Goal: Information Seeking & Learning: Learn about a topic

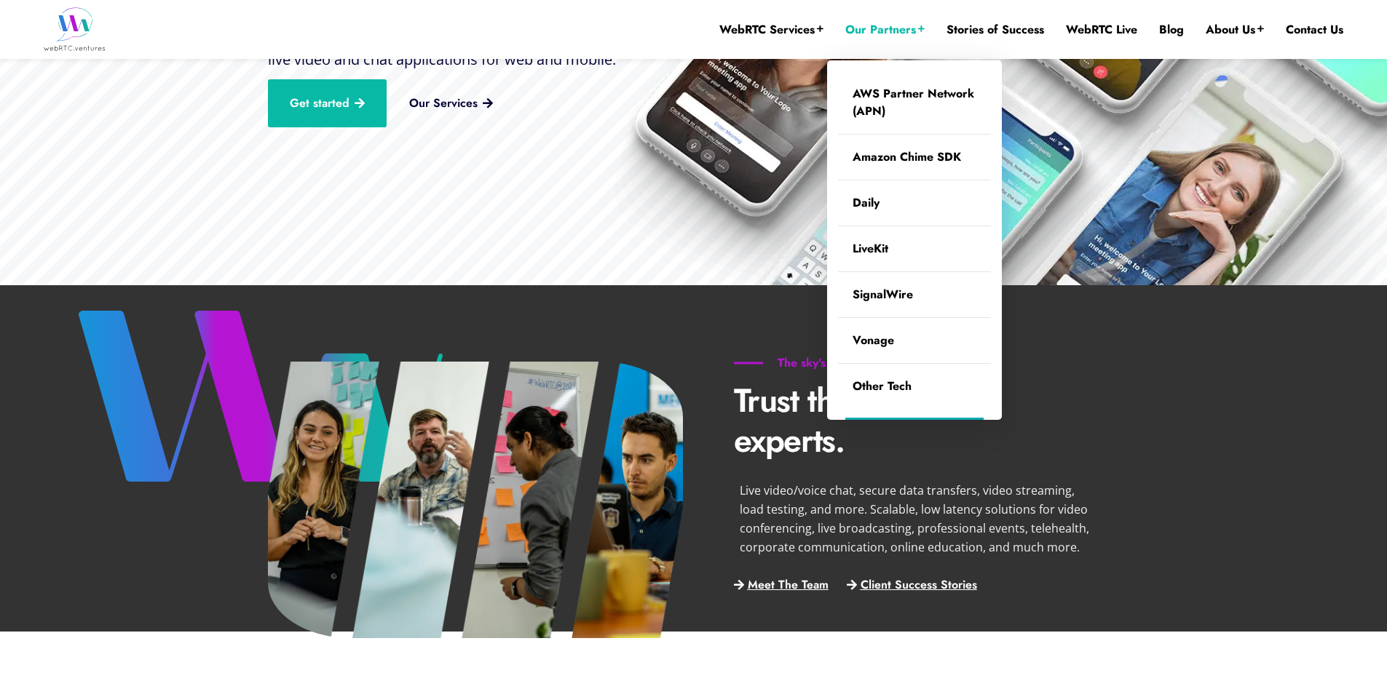
scroll to position [341, 0]
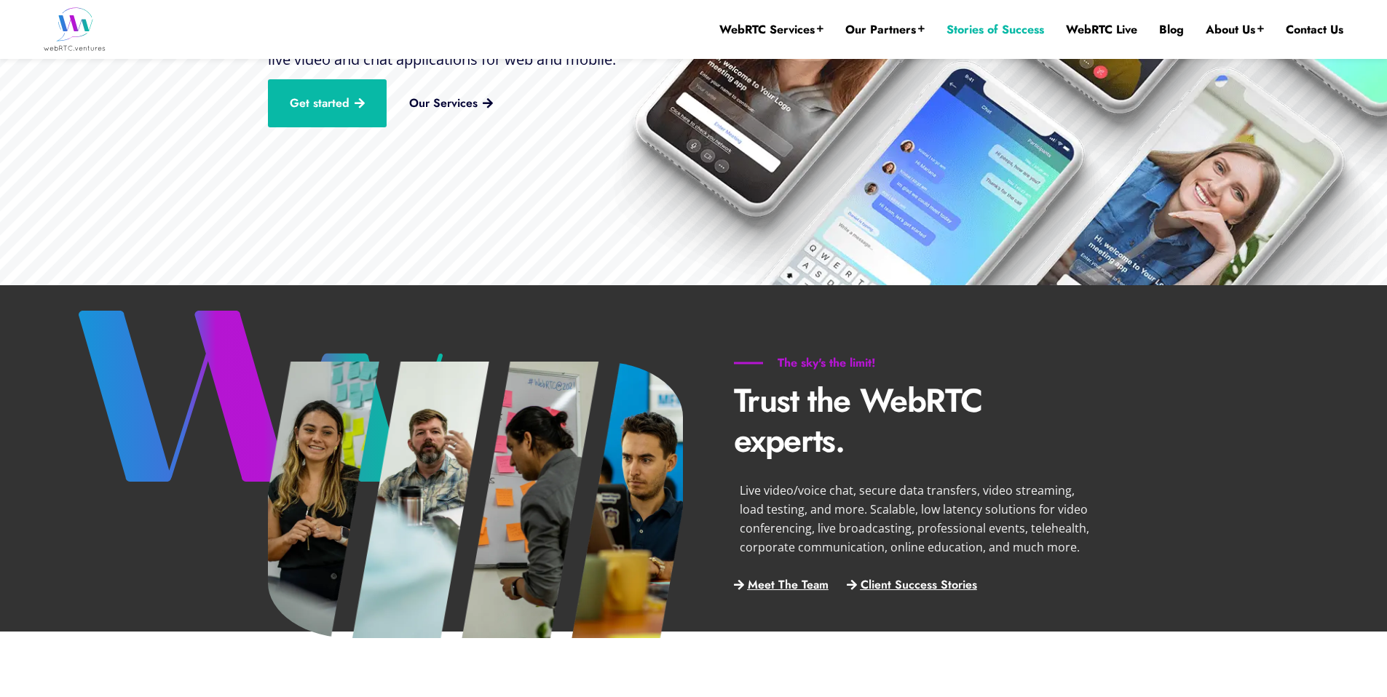
click at [992, 33] on link "Stories of Success" at bounding box center [995, 30] width 98 height 16
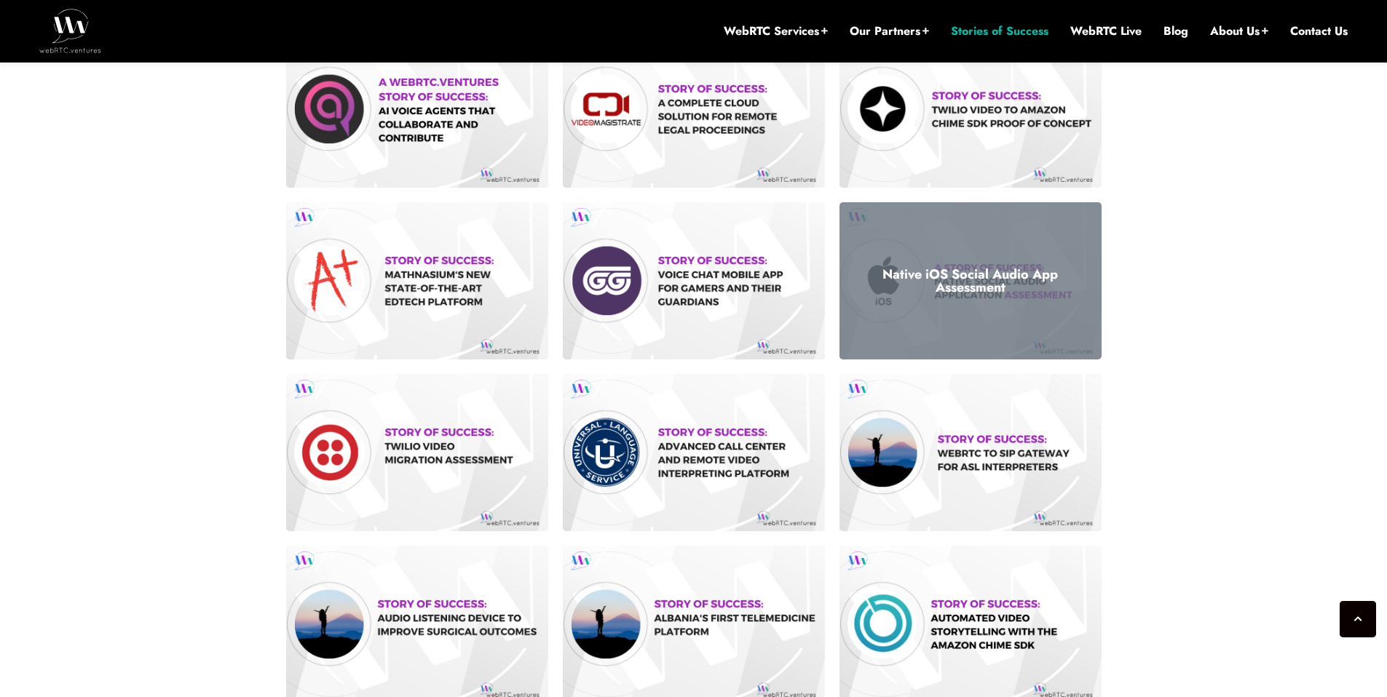
scroll to position [494, 0]
click at [977, 274] on h3 "Native iOS Social Audio App Assessment" at bounding box center [970, 281] width 240 height 26
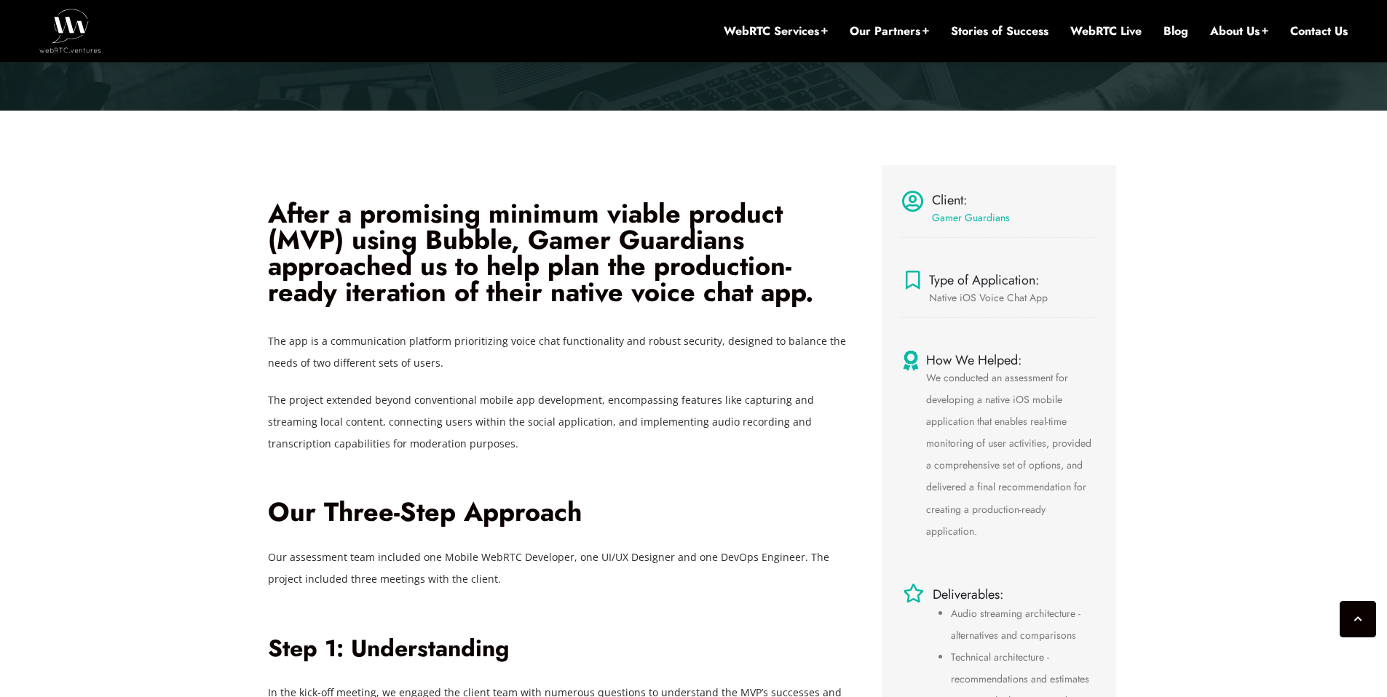
scroll to position [433, 0]
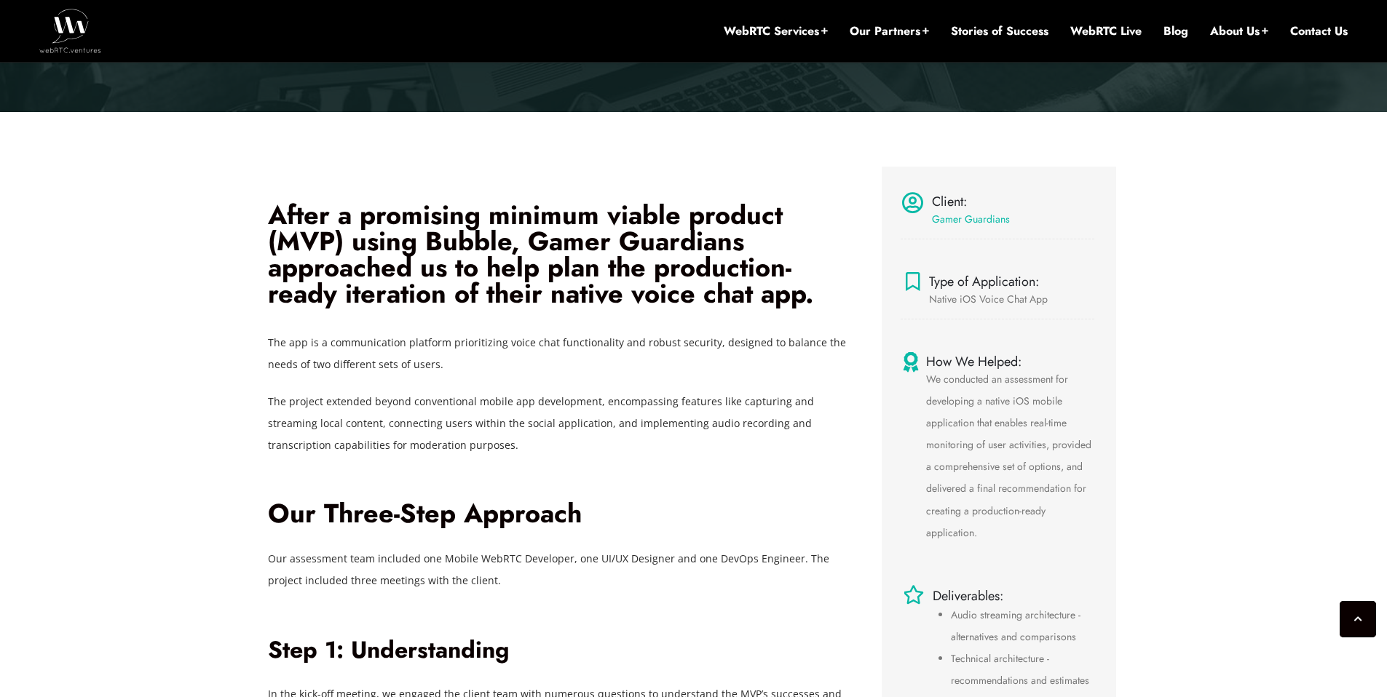
click at [551, 398] on span "The project extended beyond conventional mobile app development, encompassing f…" at bounding box center [541, 424] width 546 height 58
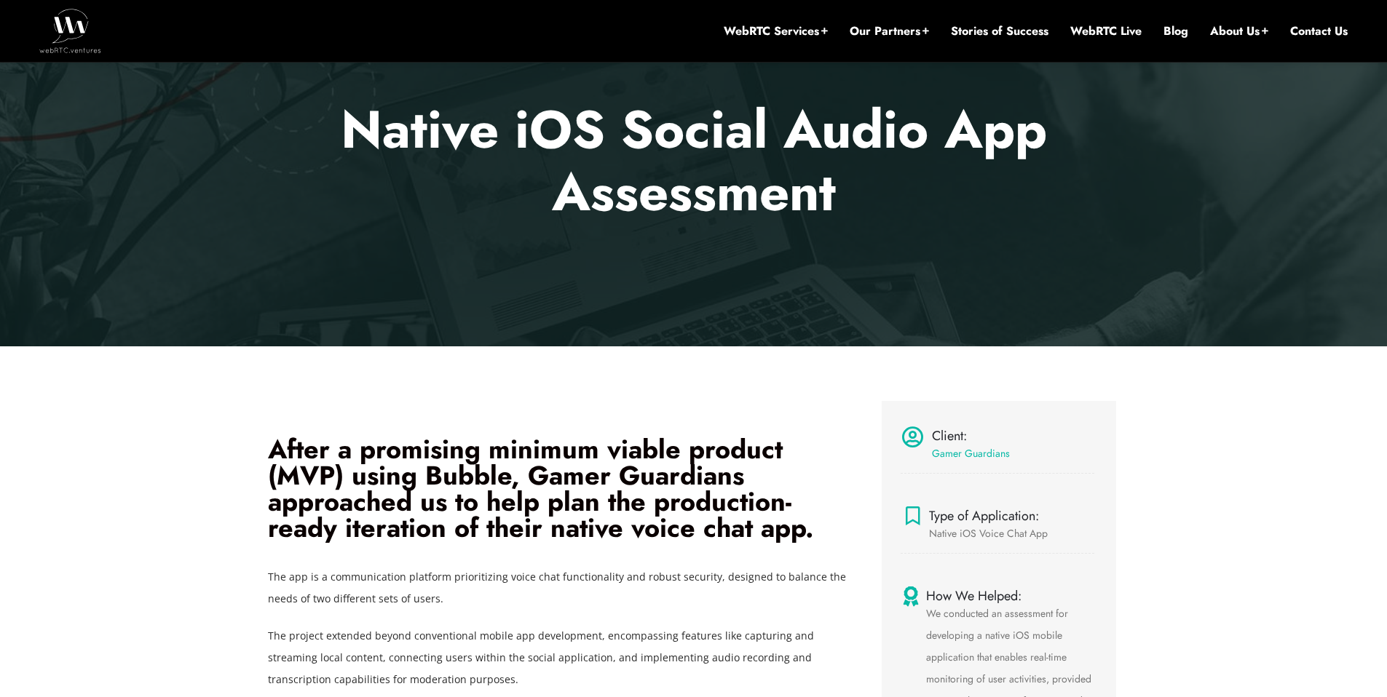
scroll to position [281, 0]
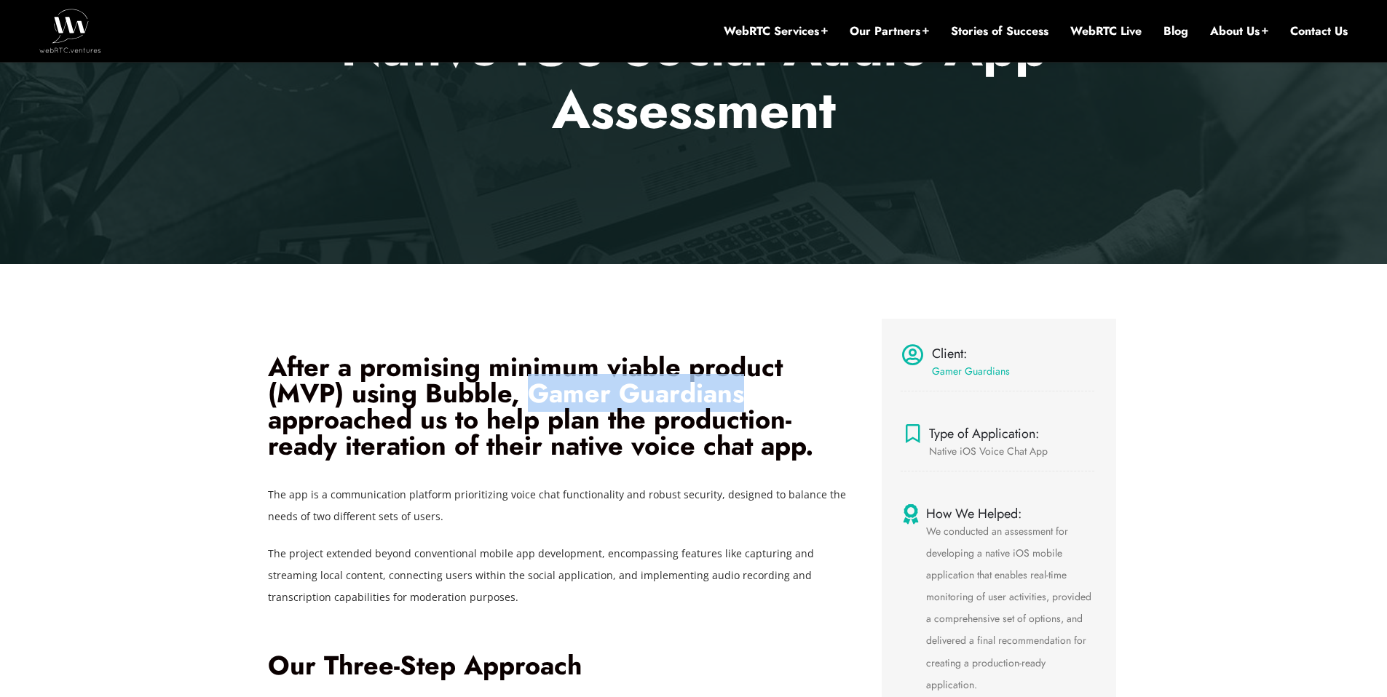
drag, startPoint x: 533, startPoint y: 395, endPoint x: 749, endPoint y: 389, distance: 216.3
click at [749, 389] on h2 "After a promising minimum viable product (MVP) using Bubble, Gamer Guardians ap…" at bounding box center [564, 406] width 593 height 105
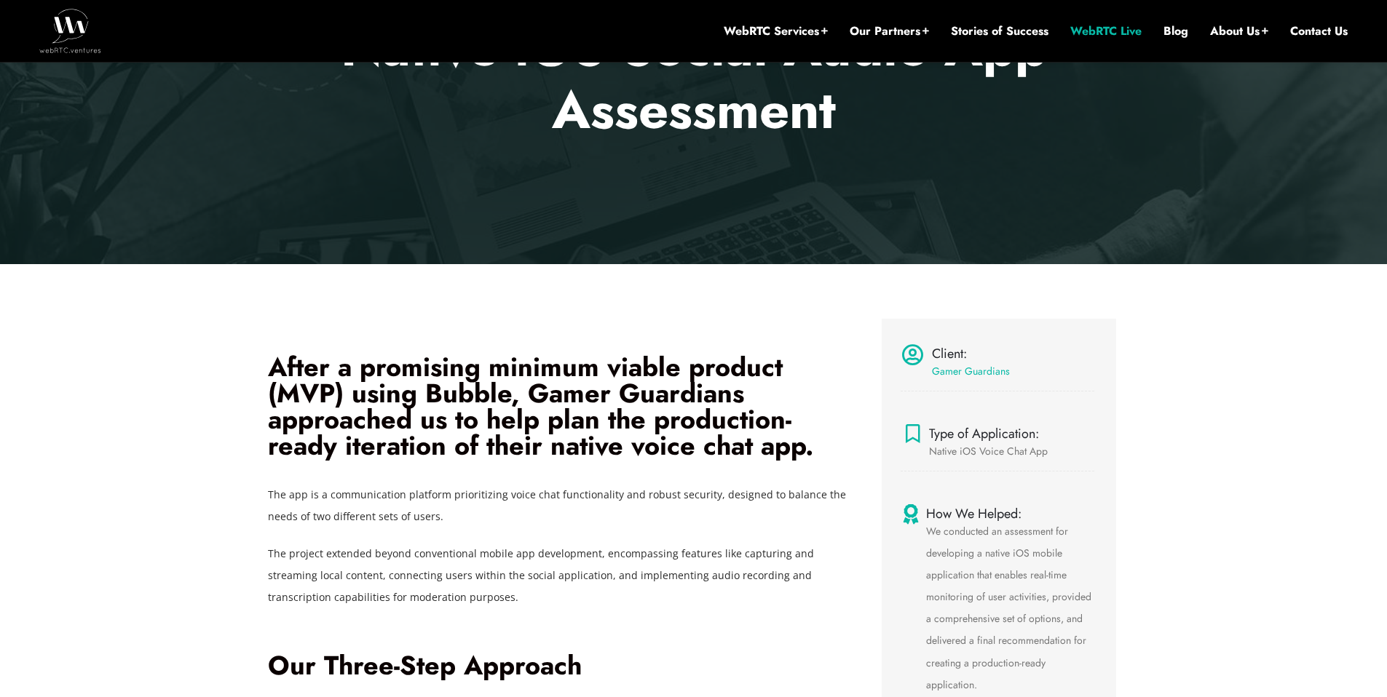
click at [1115, 34] on link "WebRTC Live" at bounding box center [1105, 31] width 71 height 16
drag, startPoint x: 585, startPoint y: 281, endPoint x: 709, endPoint y: 247, distance: 129.1
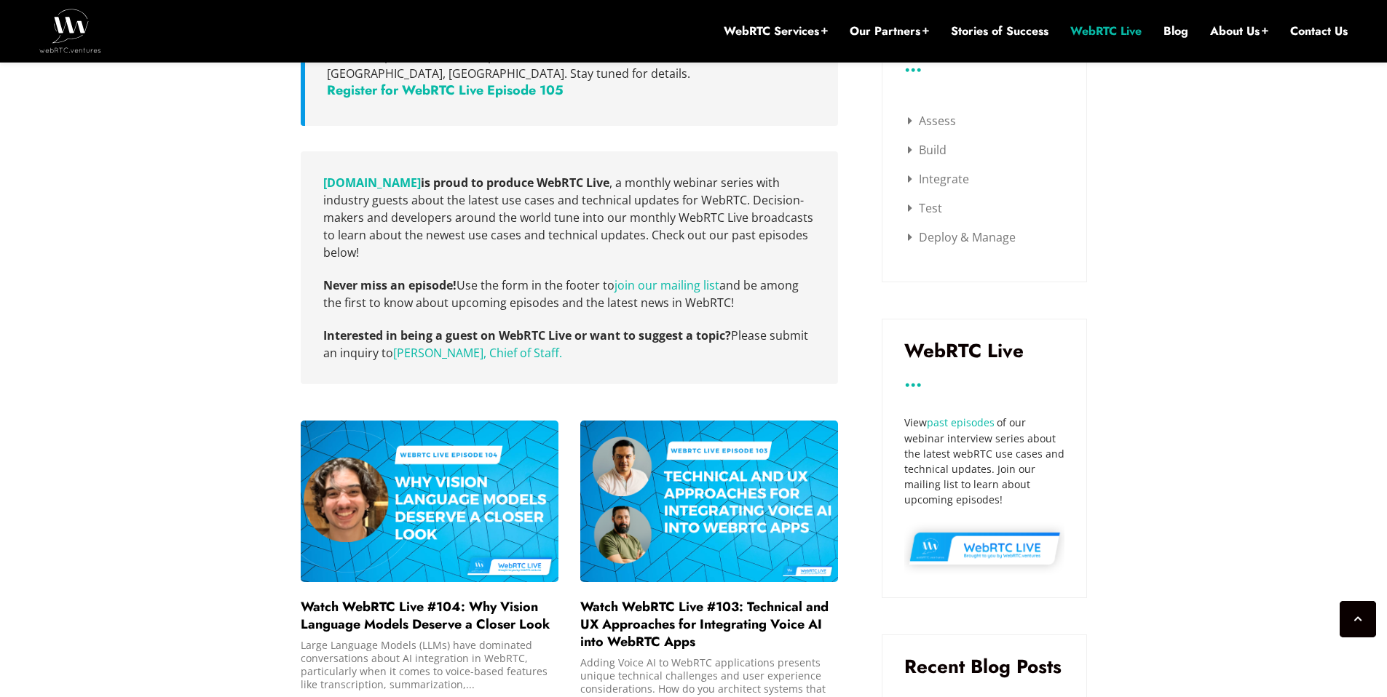
scroll to position [507, 0]
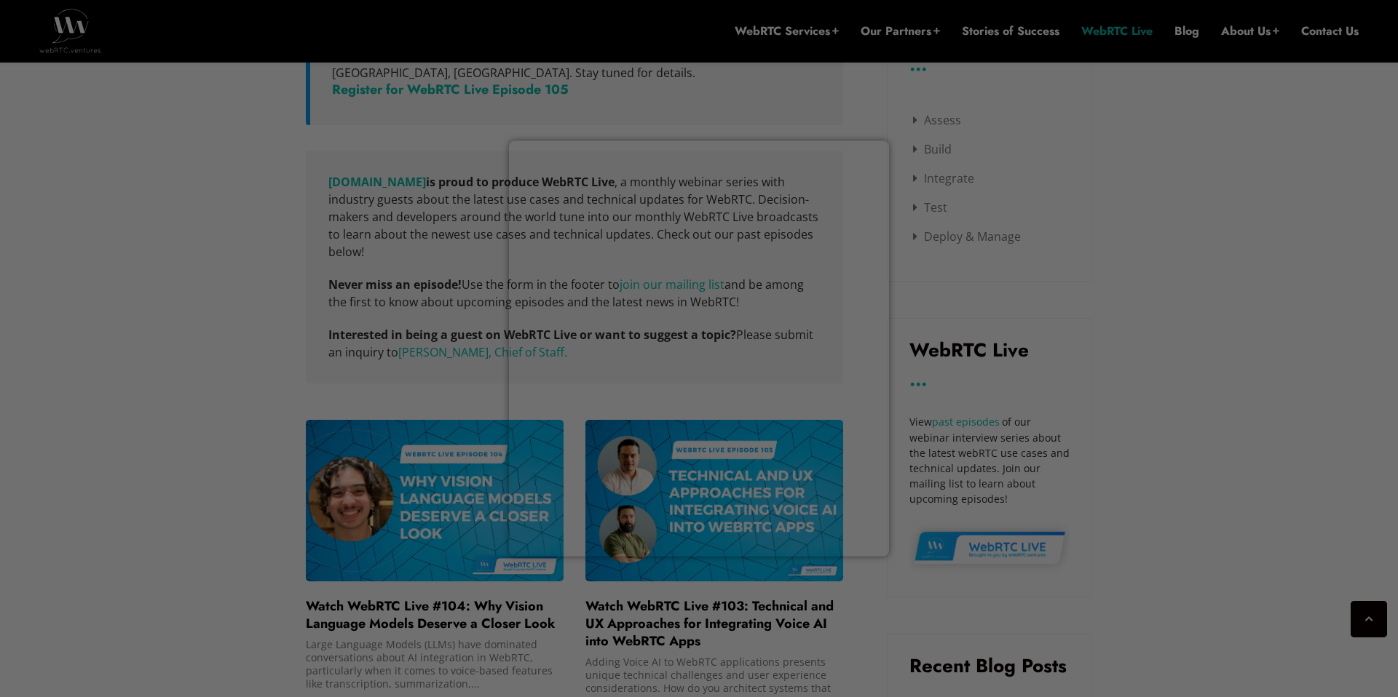
click at [820, 108] on div at bounding box center [706, 352] width 1412 height 705
click at [876, 36] on div at bounding box center [706, 352] width 1412 height 705
click at [913, 137] on div at bounding box center [706, 352] width 1412 height 705
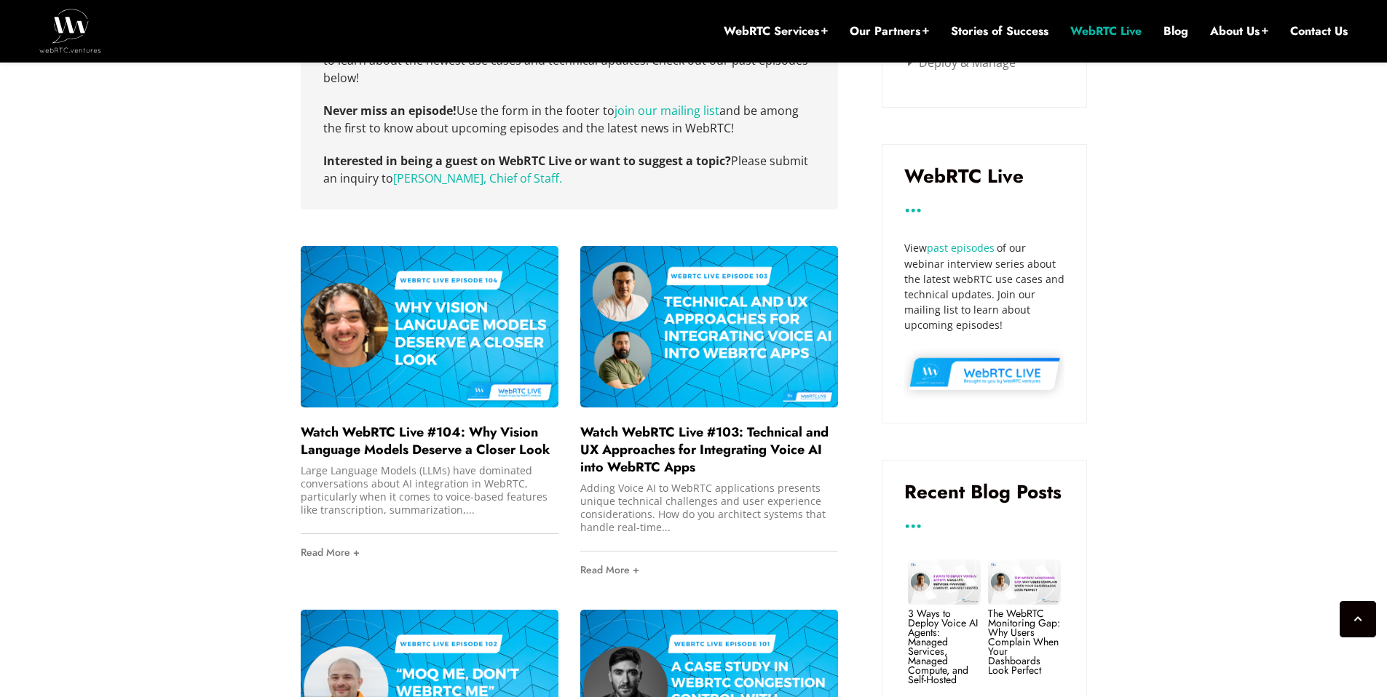
scroll to position [914, 0]
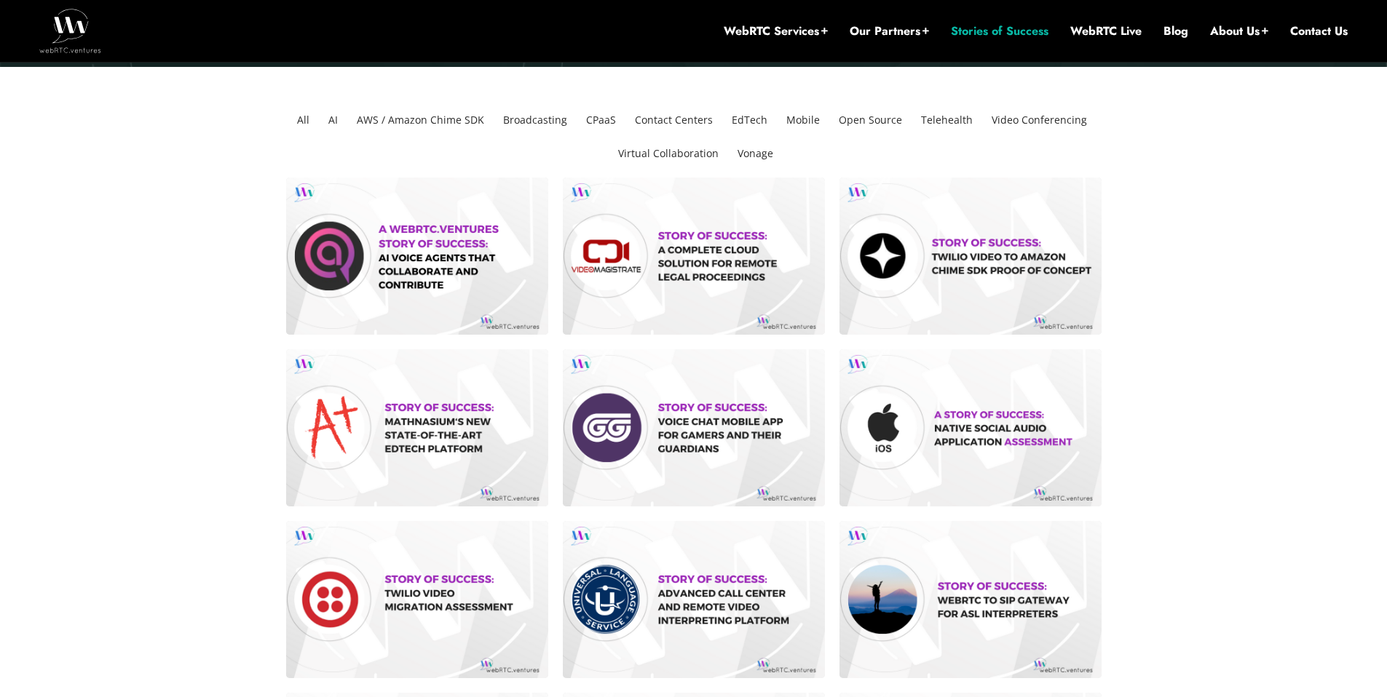
scroll to position [157, 0]
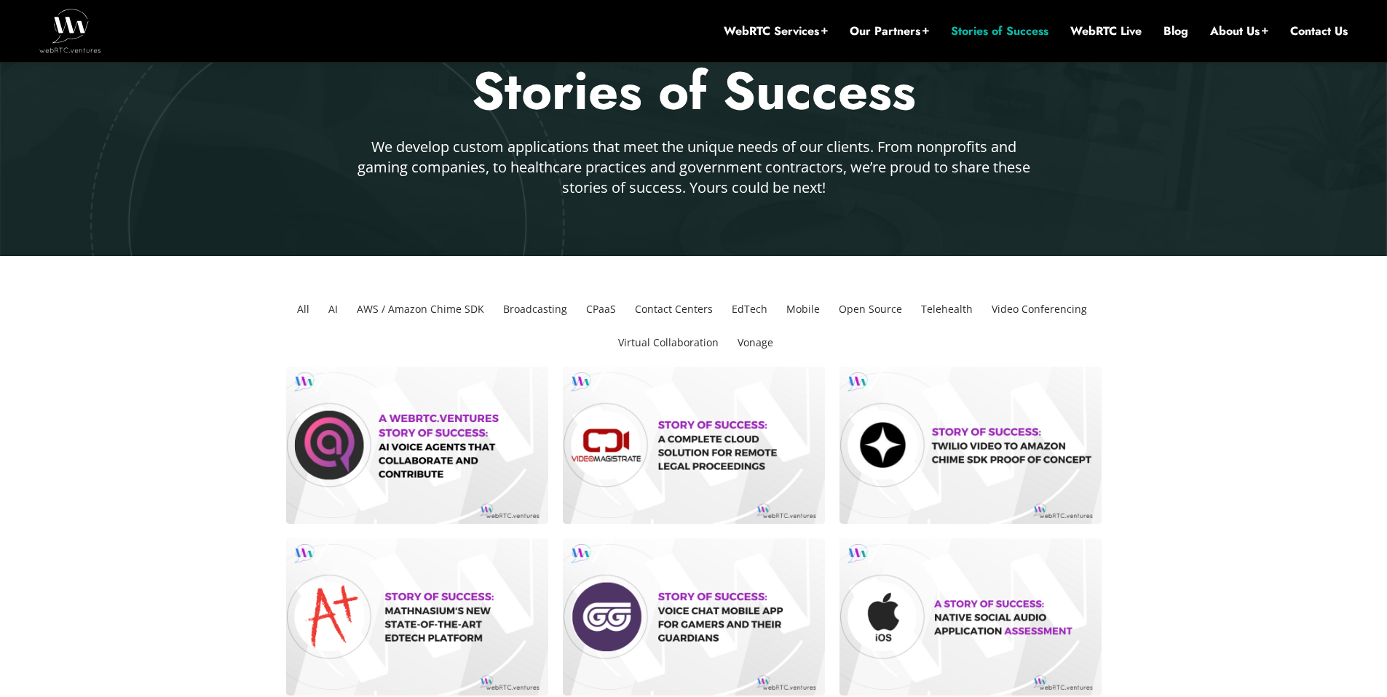
click at [806, 309] on li "Mobile" at bounding box center [802, 309] width 45 height 33
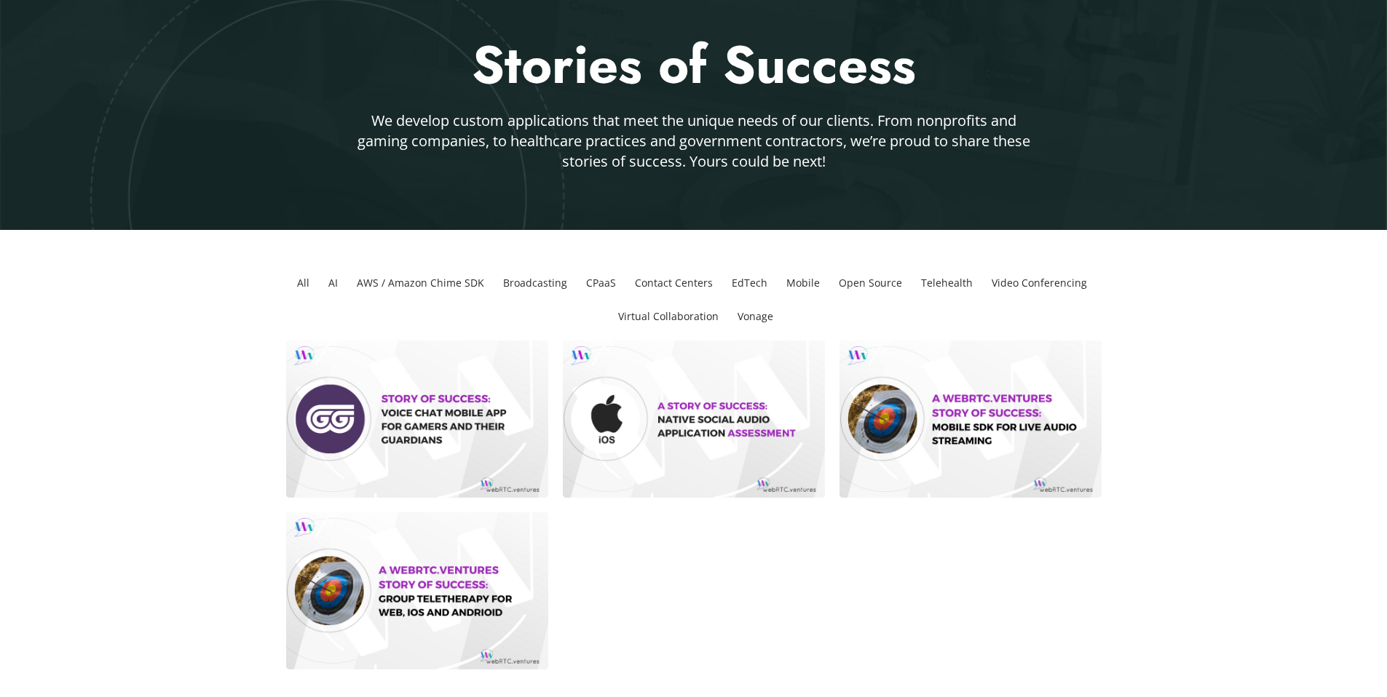
scroll to position [0, 0]
